Goal: Information Seeking & Learning: Learn about a topic

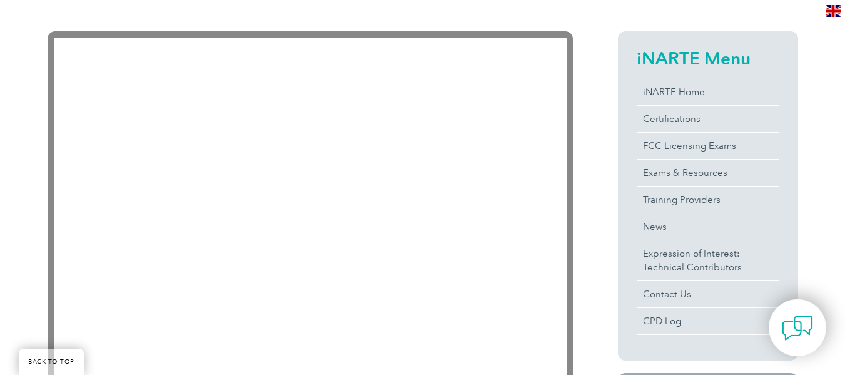
scroll to position [261, 0]
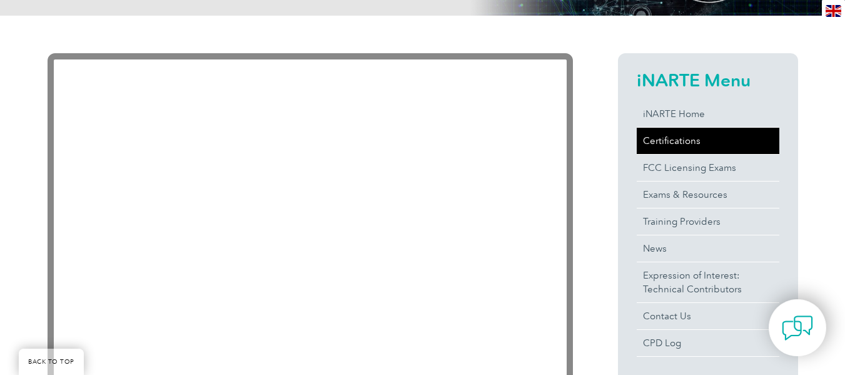
click at [657, 139] on link "Certifications" at bounding box center [708, 141] width 143 height 26
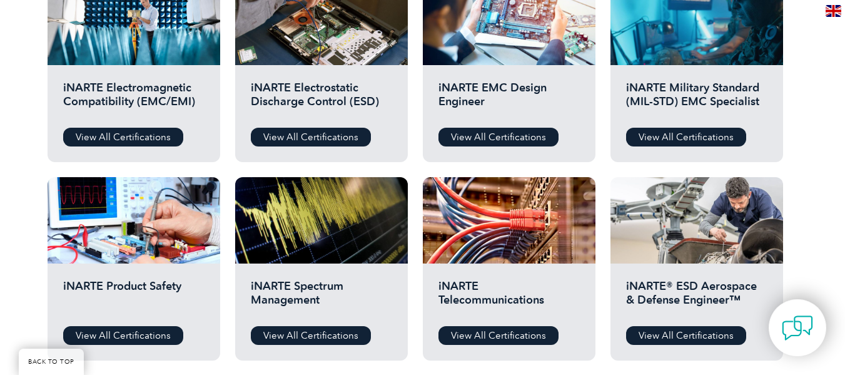
scroll to position [563, 0]
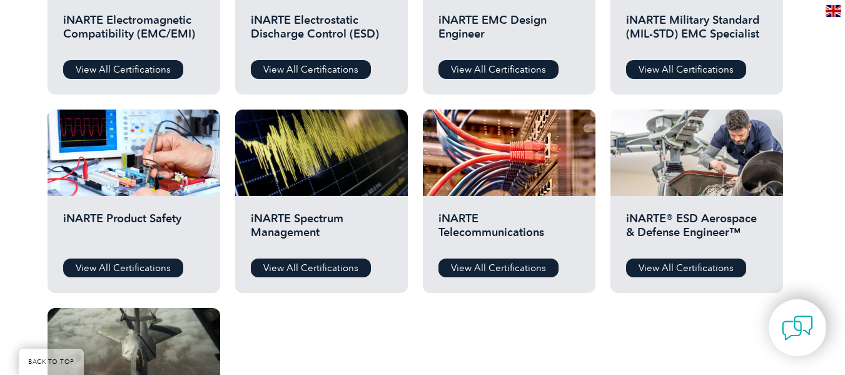
click at [129, 279] on div "iNARTE Product Safety View All Certifications" at bounding box center [134, 244] width 173 height 97
click at [129, 264] on link "View All Certifications" at bounding box center [123, 267] width 120 height 19
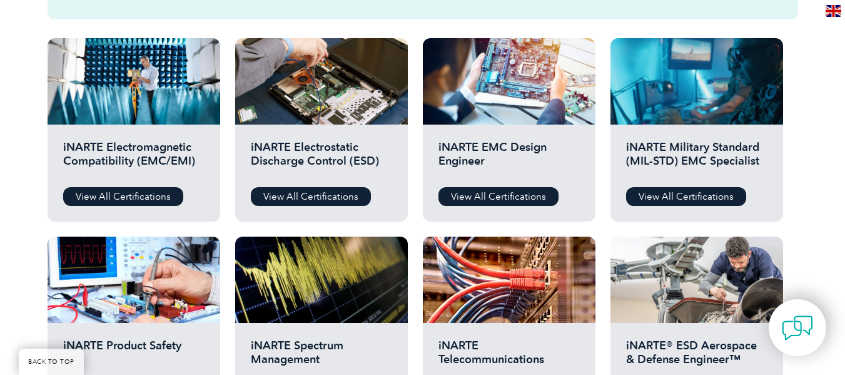
scroll to position [375, 0]
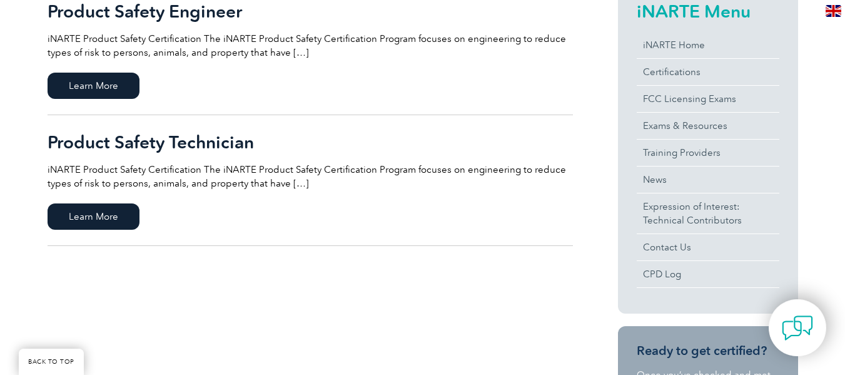
scroll to position [313, 0]
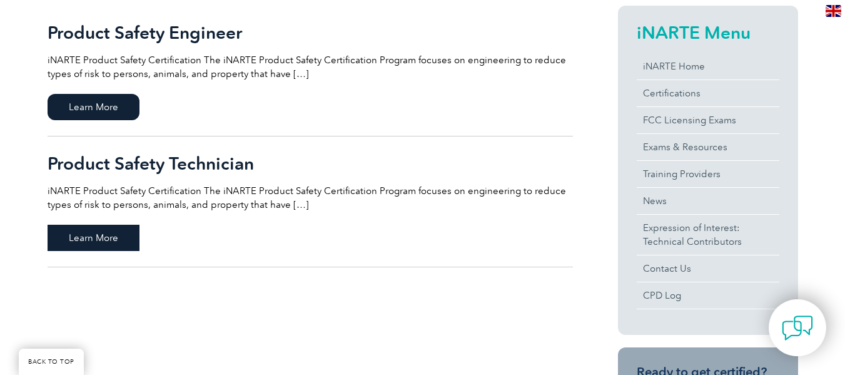
click at [81, 228] on span "Learn More" at bounding box center [94, 238] width 92 height 26
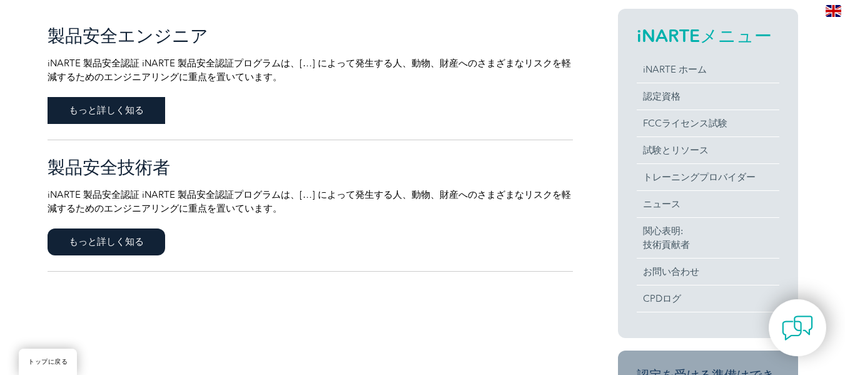
scroll to position [318, 0]
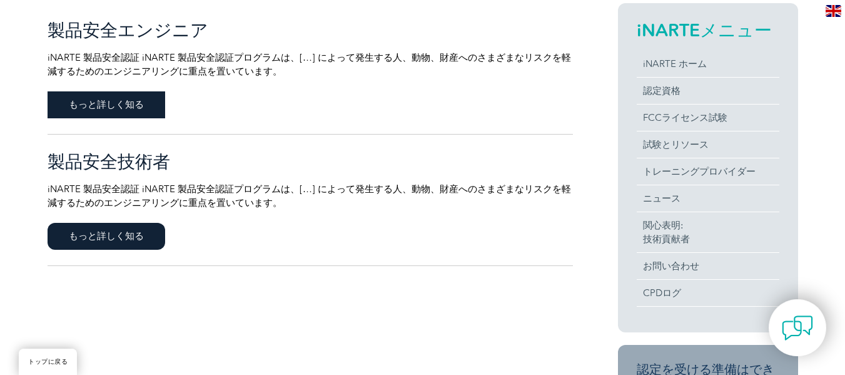
click at [93, 106] on font "もっと詳しく知る" at bounding box center [106, 104] width 75 height 11
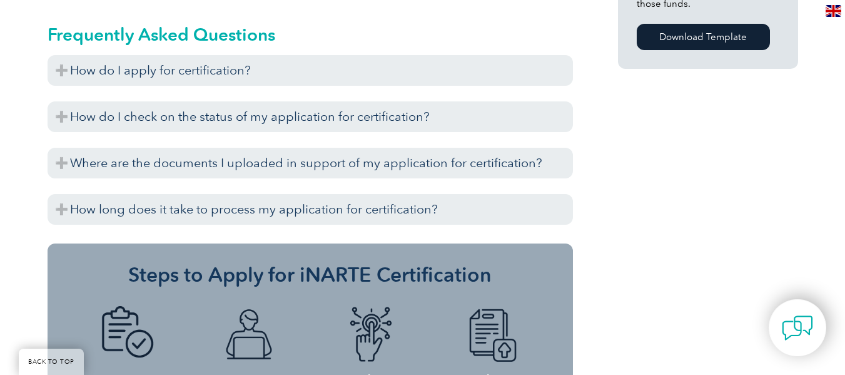
scroll to position [1020, 0]
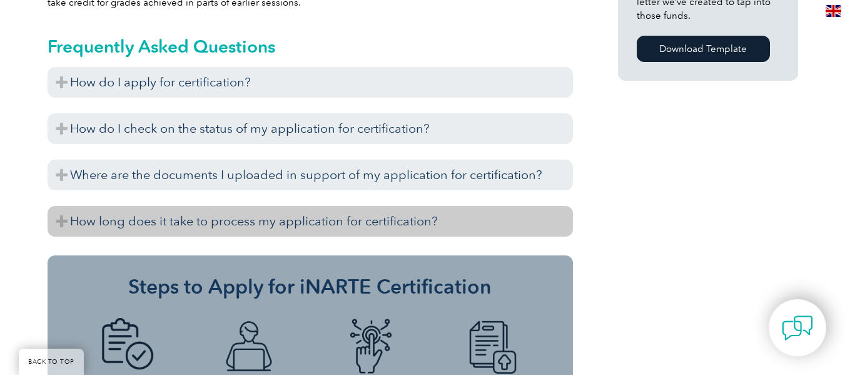
click at [88, 223] on h3 "How long does it take to process my application for certification?" at bounding box center [310, 221] width 525 height 31
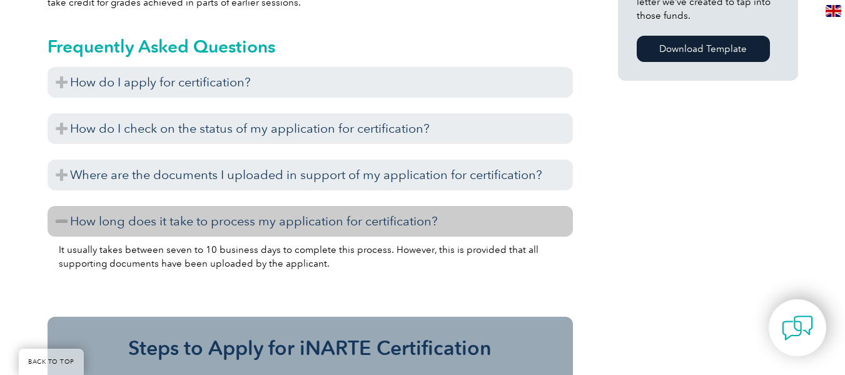
click at [87, 219] on h3 "How long does it take to process my application for certification?" at bounding box center [310, 221] width 525 height 31
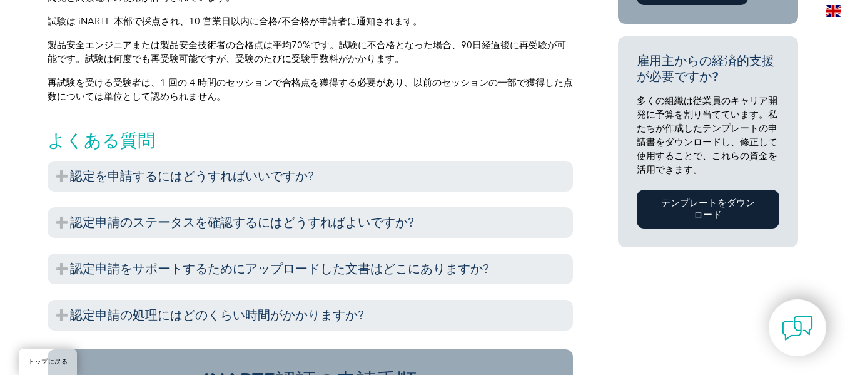
scroll to position [938, 0]
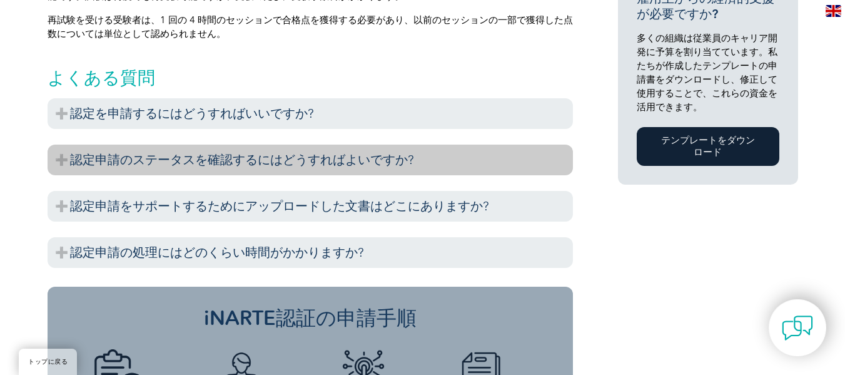
click at [121, 165] on font "認定申請のステータスを確認するにはどうすればよいですか?" at bounding box center [242, 159] width 344 height 15
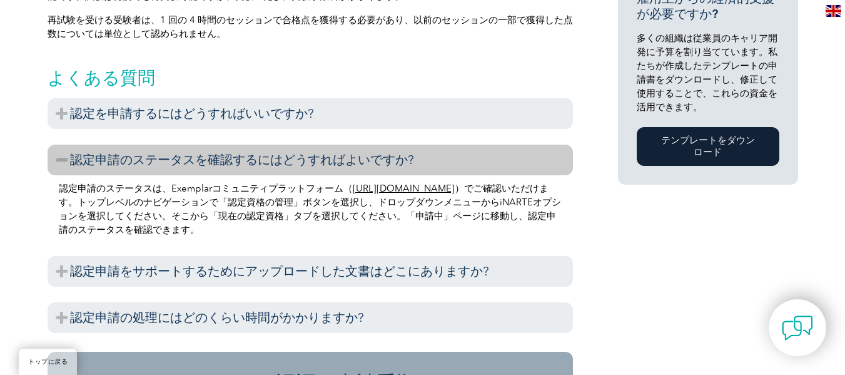
click at [121, 165] on font "認定申請のステータスを確認するにはどうすればよいですか?" at bounding box center [242, 159] width 344 height 15
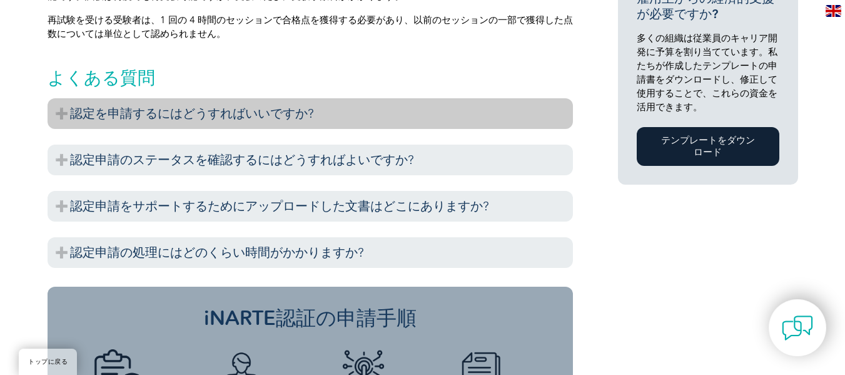
click at [133, 129] on h3 "認定を申請するにはどうすればいいですか?" at bounding box center [310, 113] width 525 height 31
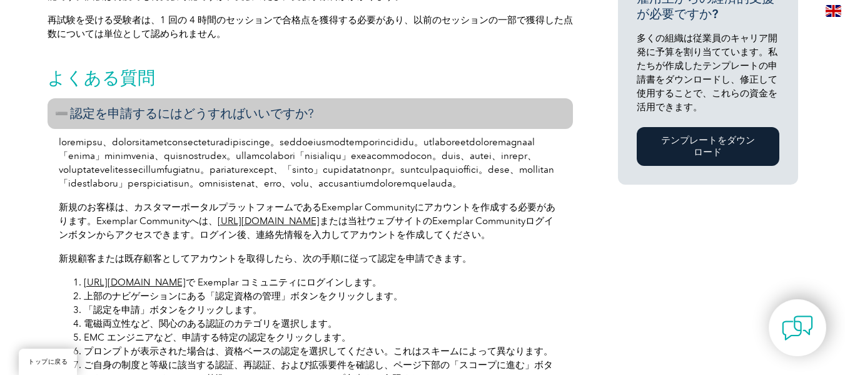
click at [133, 121] on font "認定を申請するにはどうすればいいですか?" at bounding box center [192, 113] width 244 height 15
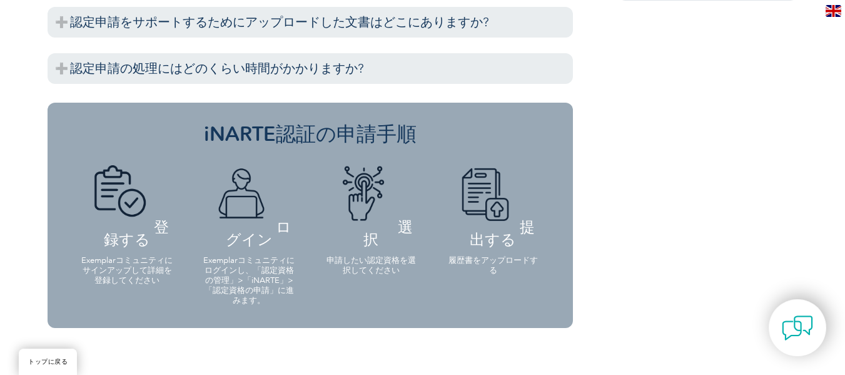
scroll to position [1126, 0]
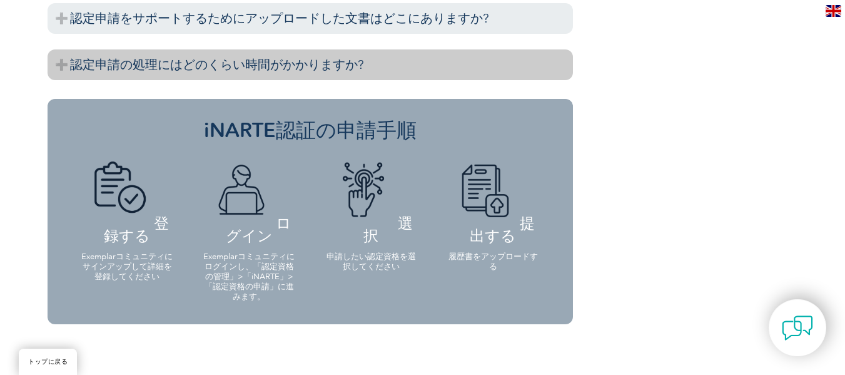
click at [138, 72] on font "認定申請の処理にはどのくらい時間がかかりますか?" at bounding box center [217, 64] width 294 height 15
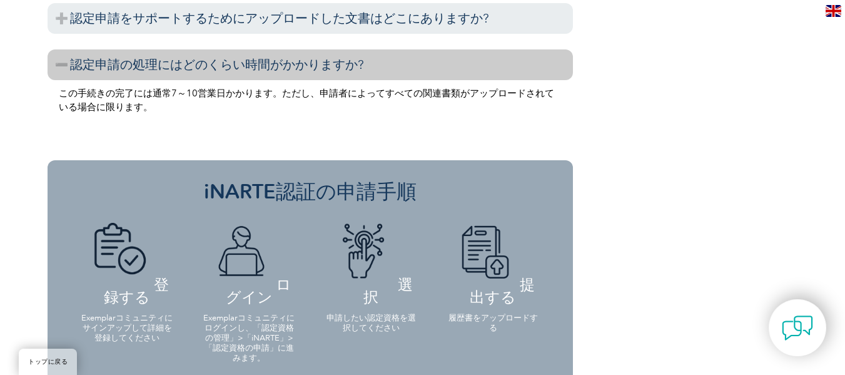
click at [134, 72] on font "認定申請の処理にはどのくらい時間がかかりますか?" at bounding box center [217, 64] width 294 height 15
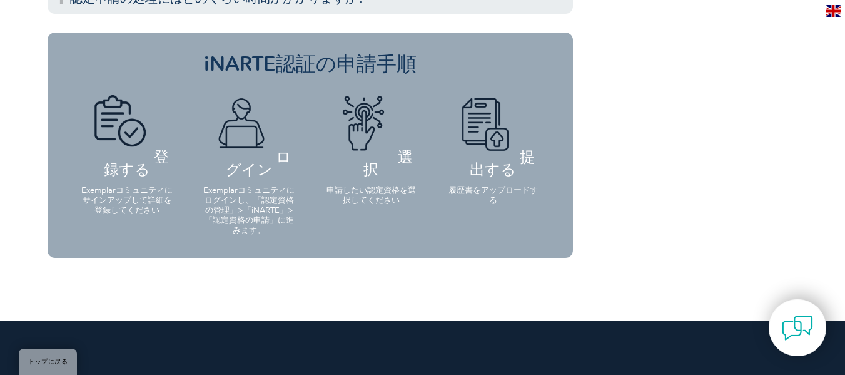
scroll to position [1313, 0]
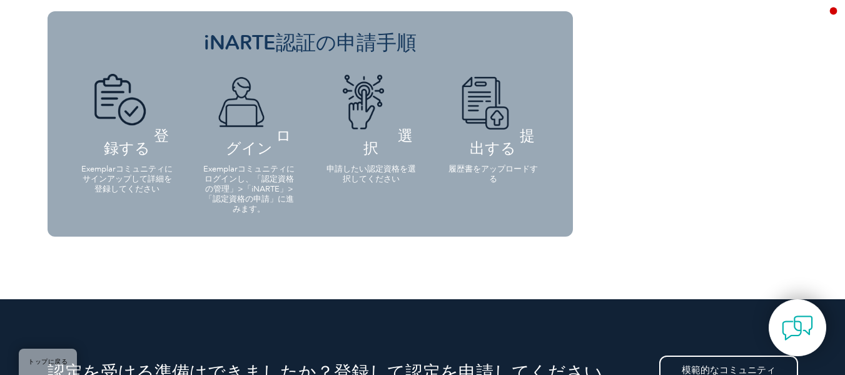
scroll to position [1363, 0]
